Goal: Find specific page/section: Find specific page/section

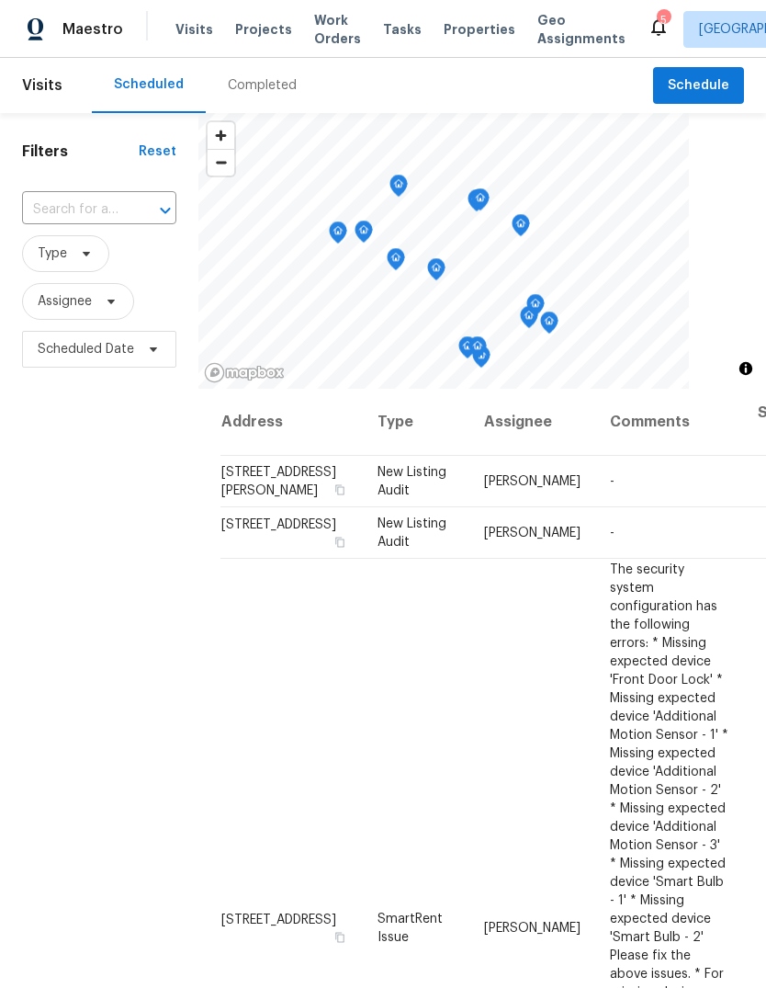
click at [467, 23] on span "Properties" at bounding box center [480, 29] width 72 height 18
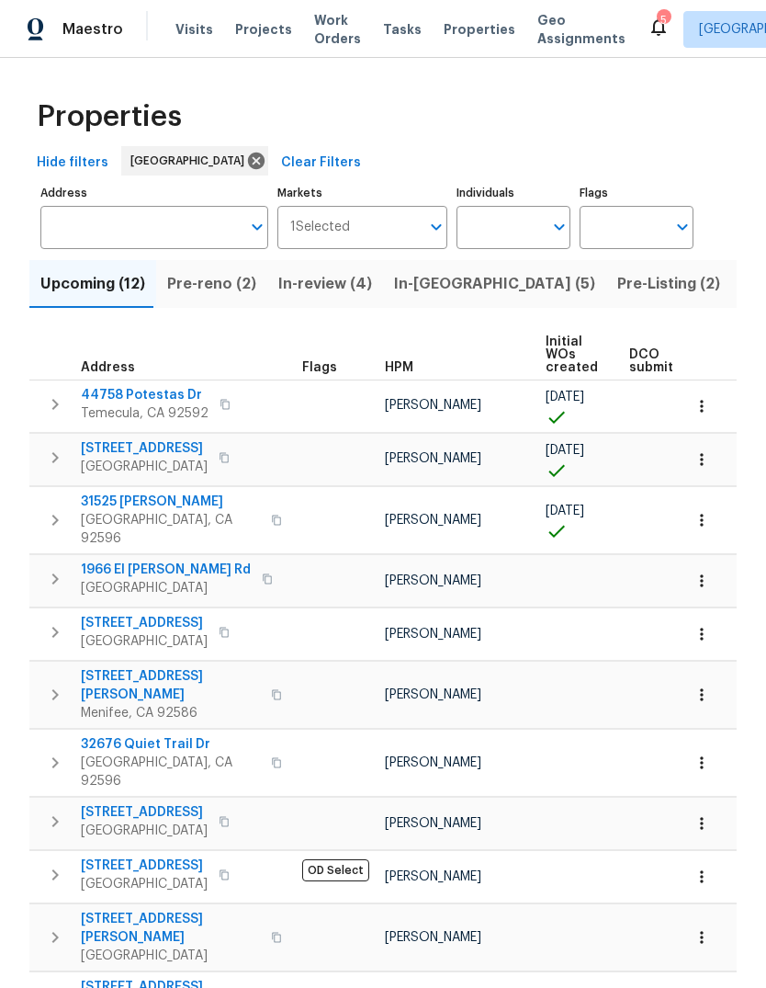
click at [221, 291] on span "Pre-reno (2)" at bounding box center [211, 284] width 89 height 26
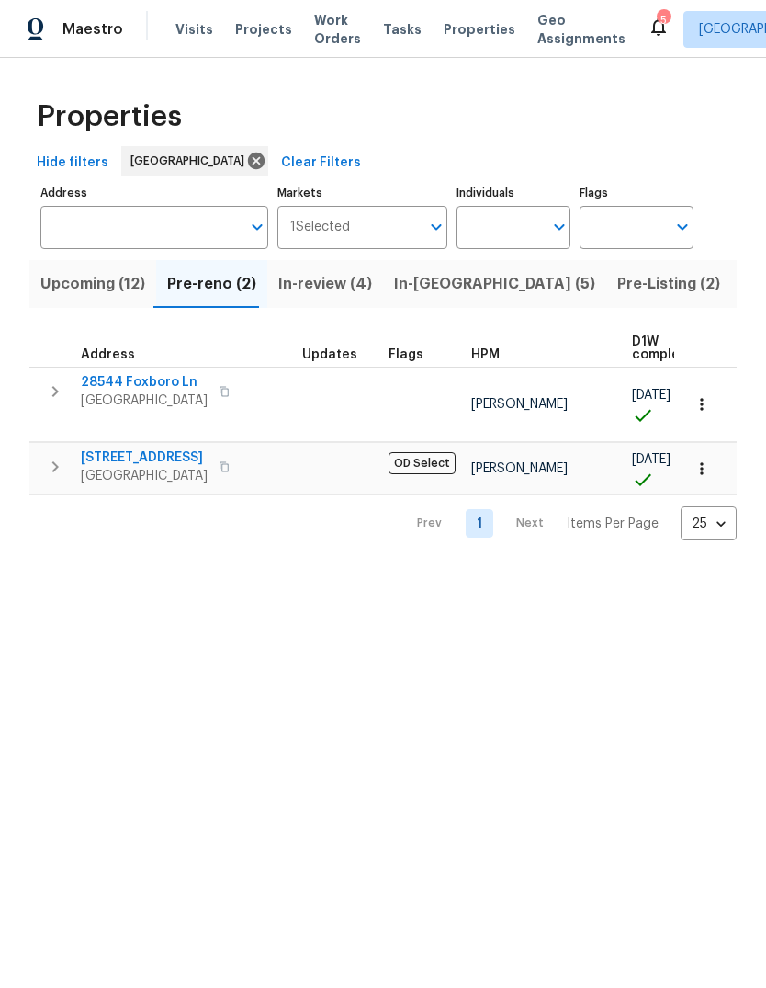
click at [428, 288] on span "In-[GEOGRAPHIC_DATA] (5)" at bounding box center [494, 284] width 201 height 26
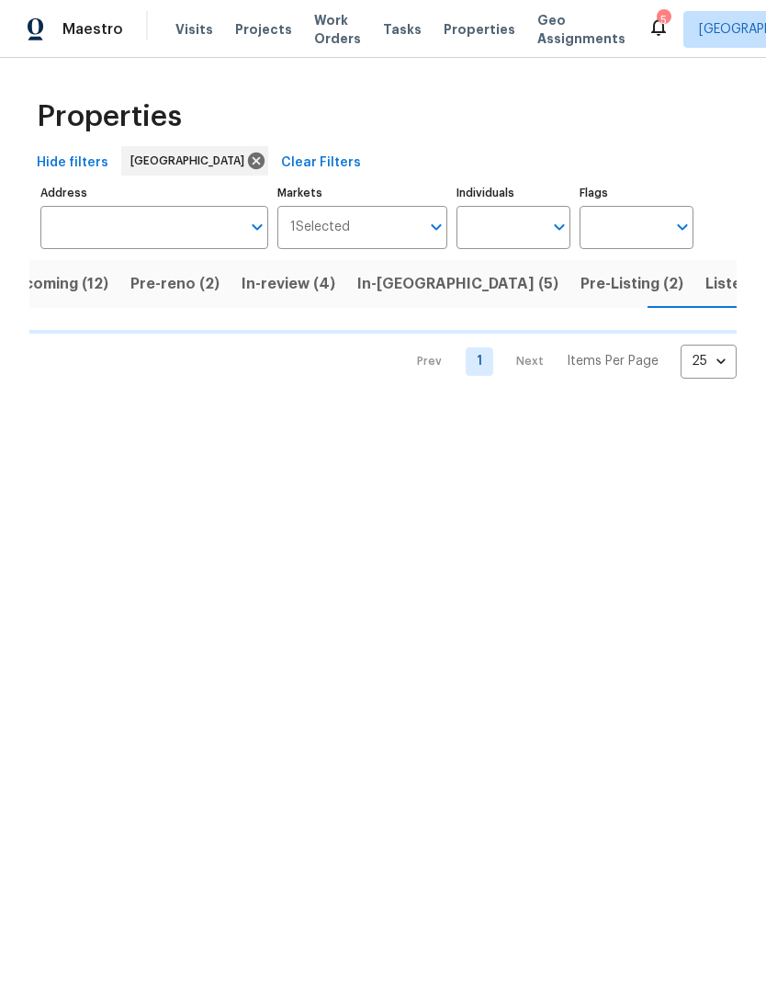
scroll to position [0, 39]
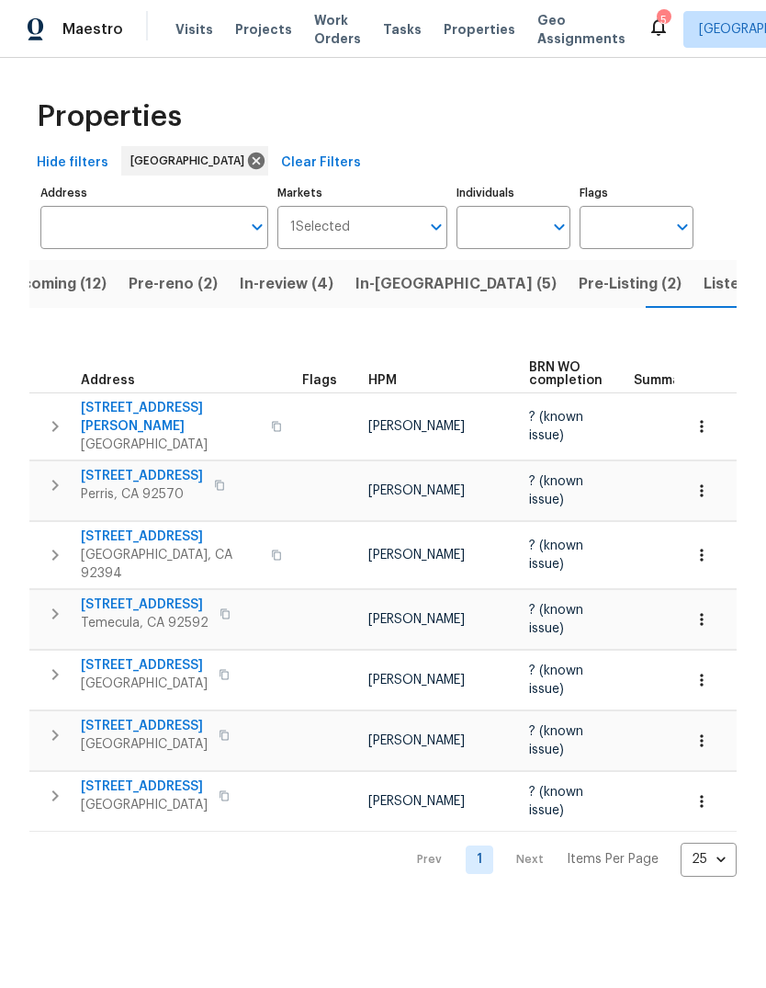
click at [704, 284] on span "Listed (23)" at bounding box center [743, 284] width 78 height 26
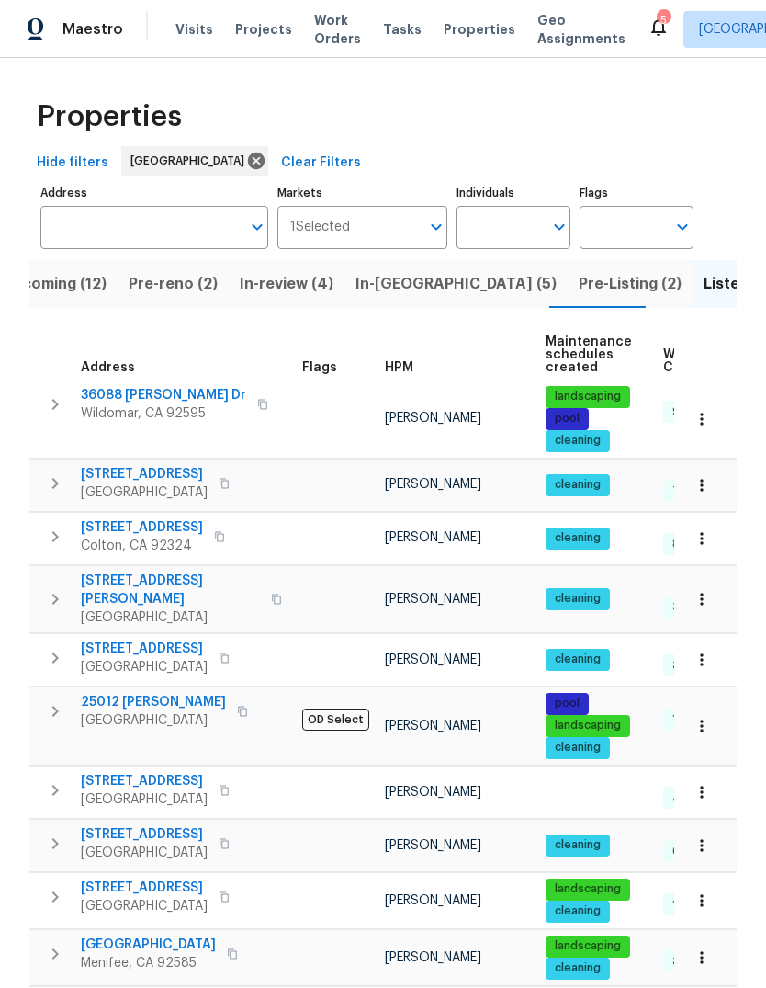
click at [511, 232] on input "Individuals" at bounding box center [500, 227] width 86 height 43
type input "[PERSON_NAME]"
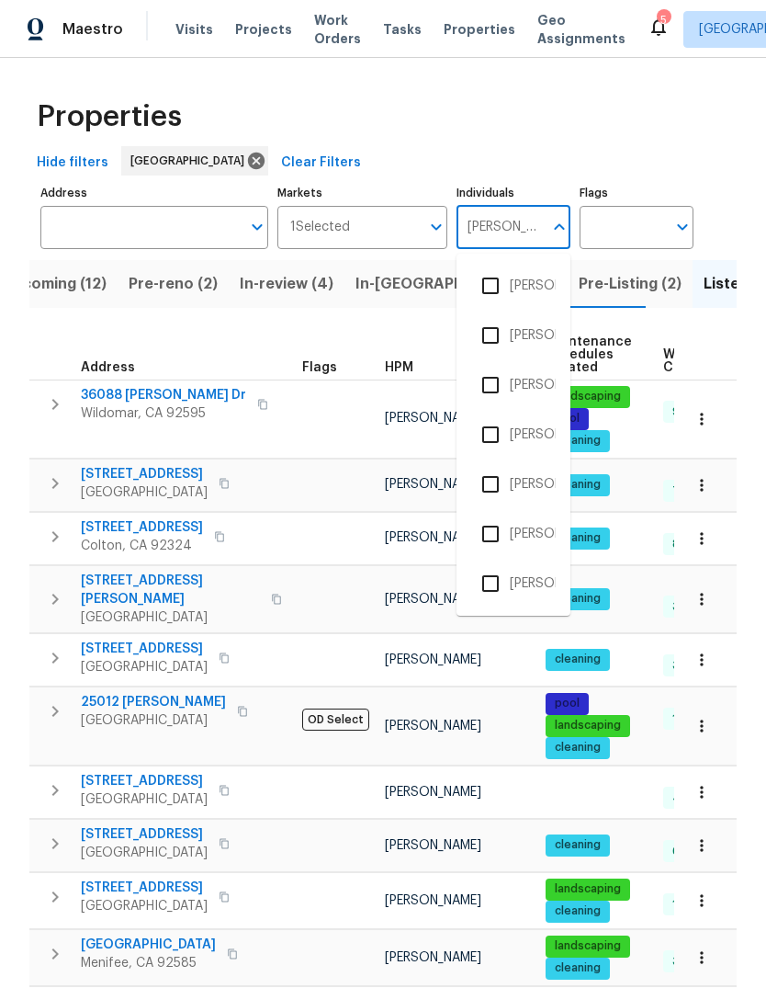
click at [534, 387] on li "[PERSON_NAME]" at bounding box center [513, 385] width 85 height 39
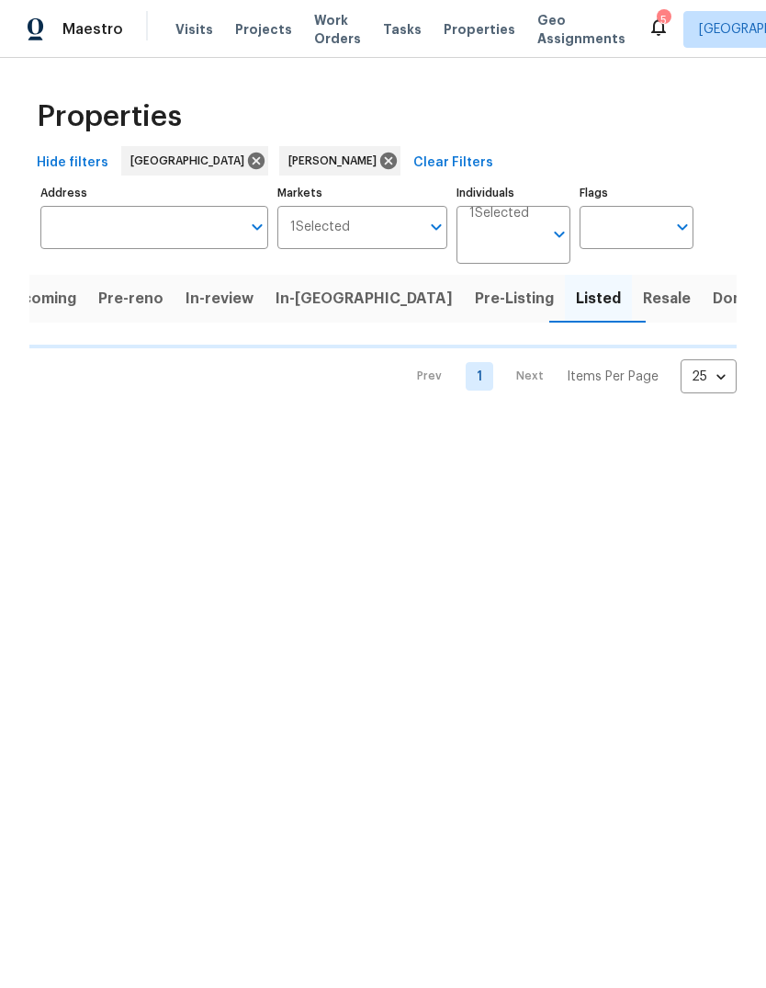
scroll to position [0, 17]
